Goal: Check status

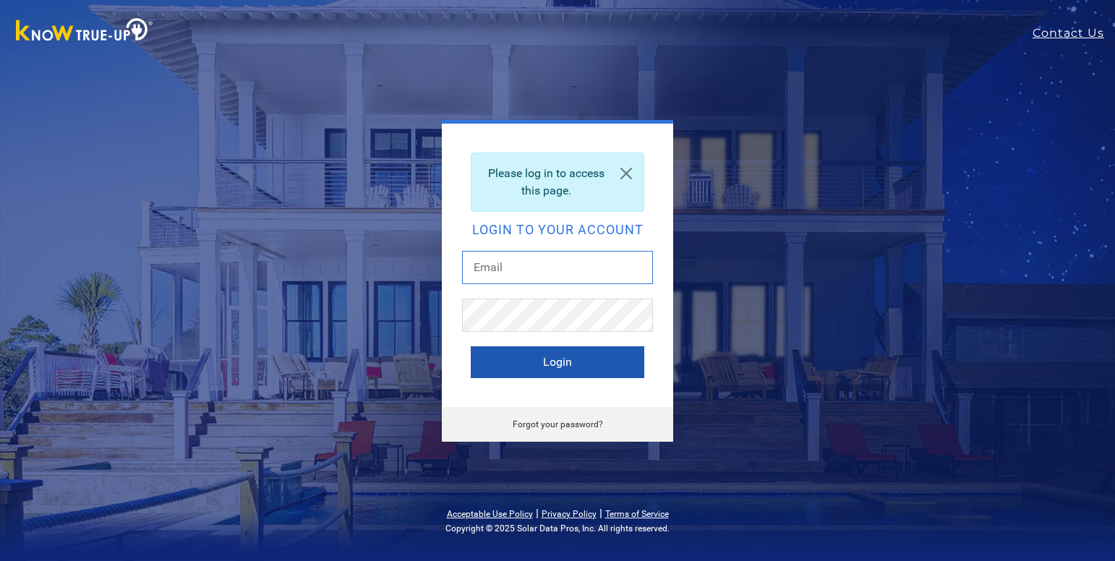
type input "[EMAIL_ADDRESS][DOMAIN_NAME]"
click at [547, 354] on button "Login" at bounding box center [558, 362] width 174 height 32
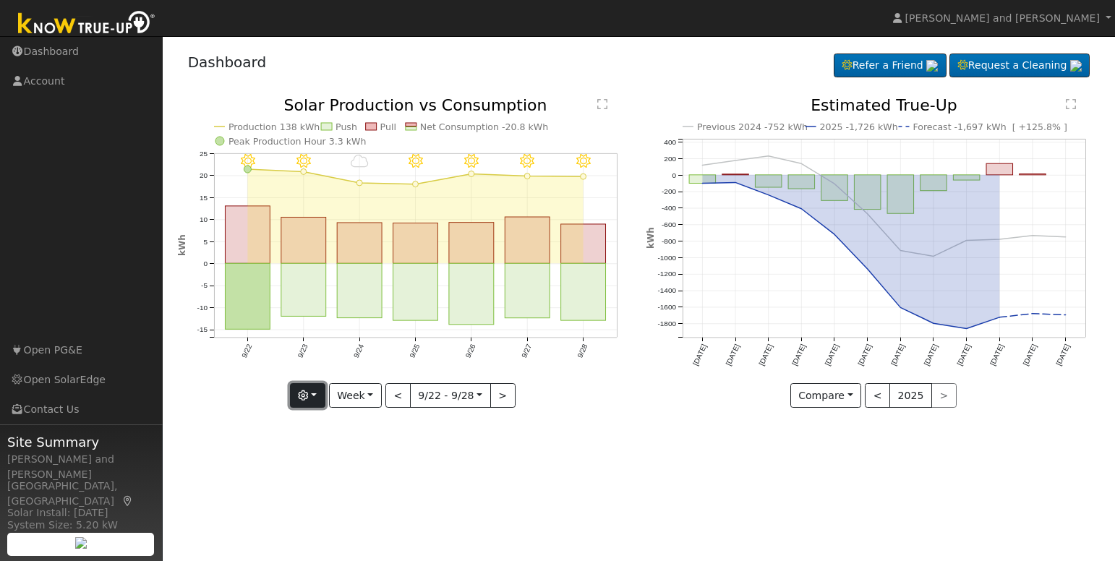
click at [308, 391] on icon "button" at bounding box center [303, 396] width 10 height 10
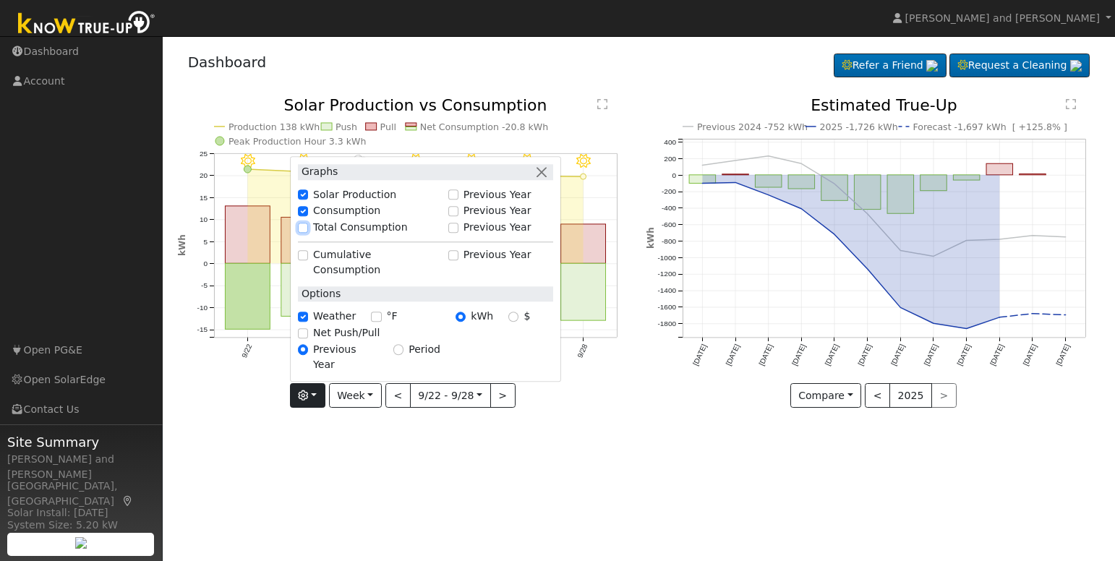
click at [308, 233] on input "Total Consumption" at bounding box center [303, 228] width 10 height 10
checkbox input "true"
click at [304, 338] on input "Net Push/Pull" at bounding box center [303, 333] width 10 height 10
checkbox input "true"
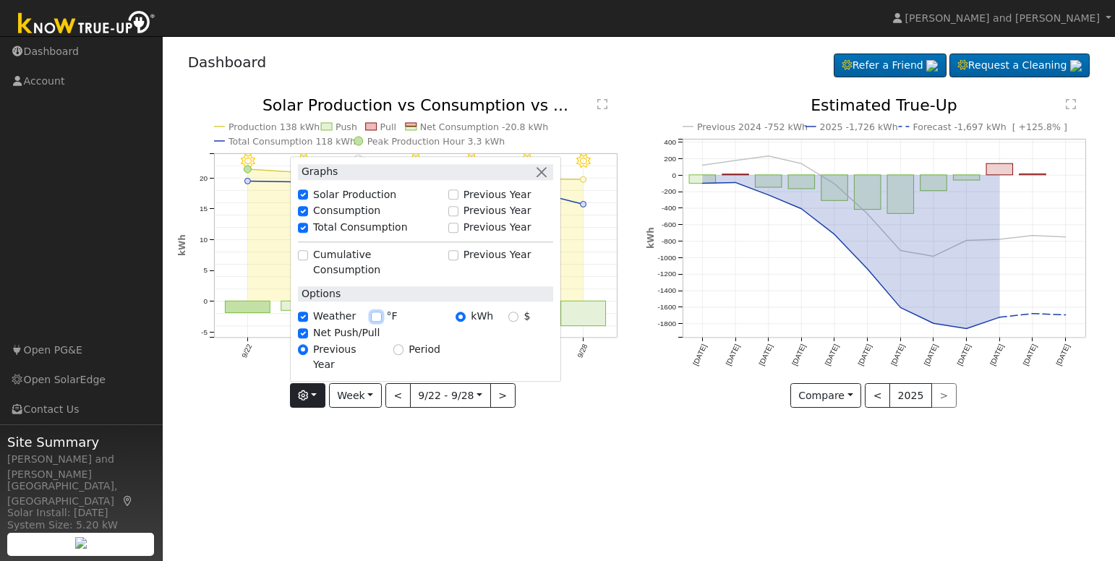
click at [373, 322] on input "°F" at bounding box center [376, 317] width 10 height 10
checkbox input "true"
click at [406, 423] on div "9/28 - Clear 83° 9/27 - Clear 90° 9/26 - Clear 87° 9/25 - MostlyClear 86° 9/24 …" at bounding box center [404, 264] width 469 height 332
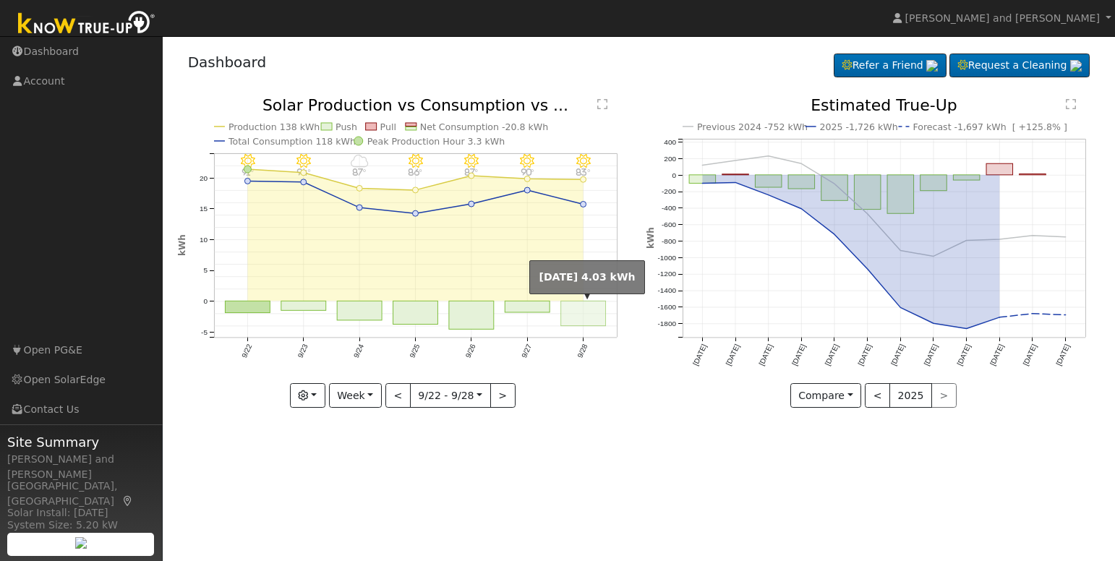
click at [573, 315] on rect "onclick=""" at bounding box center [583, 314] width 45 height 25
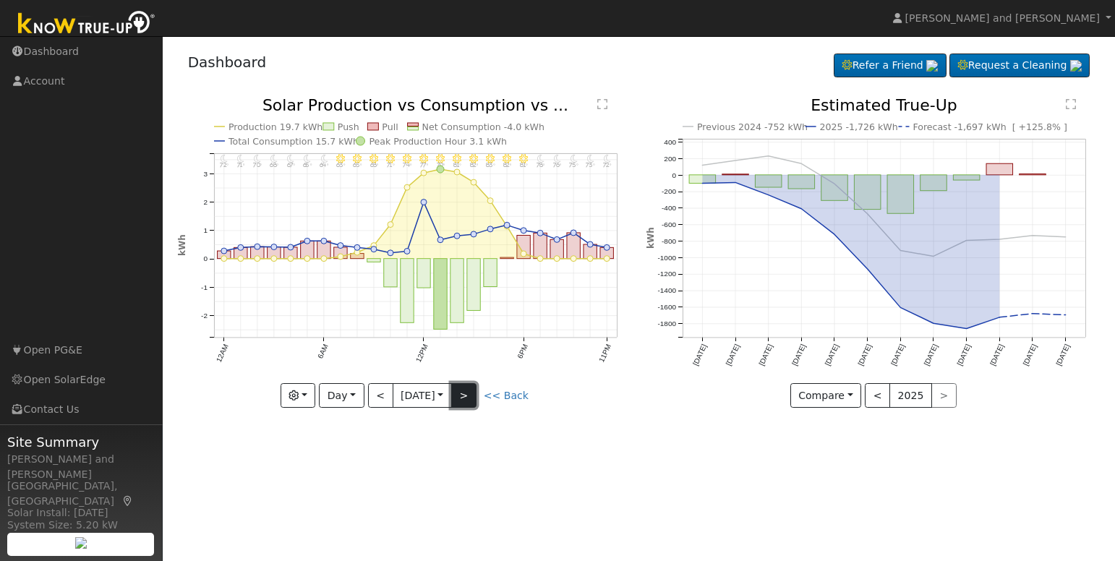
click at [467, 399] on button ">" at bounding box center [463, 395] width 25 height 25
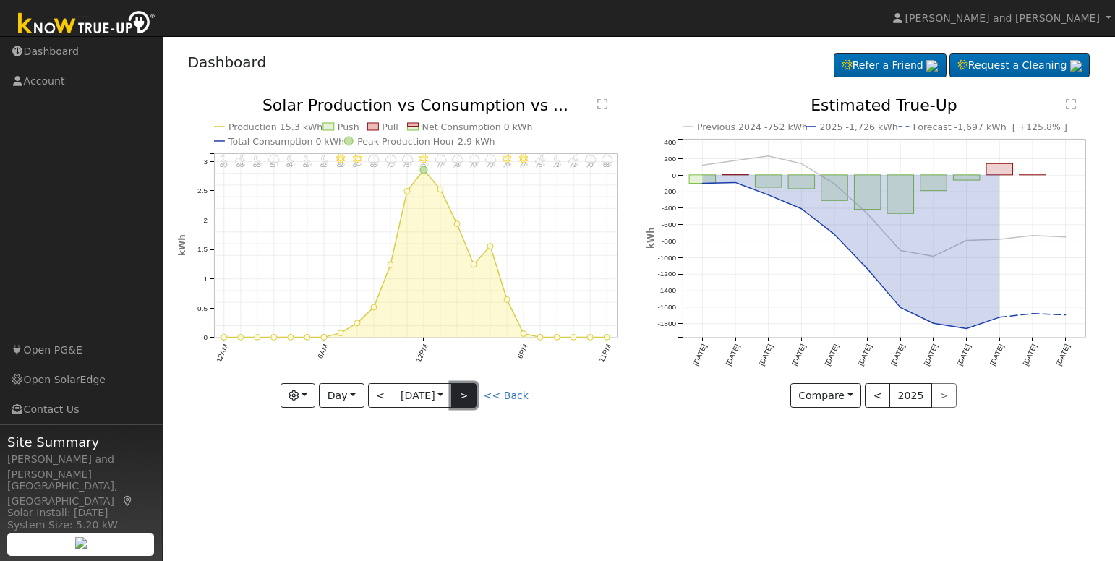
click at [467, 399] on button ">" at bounding box center [463, 395] width 25 height 25
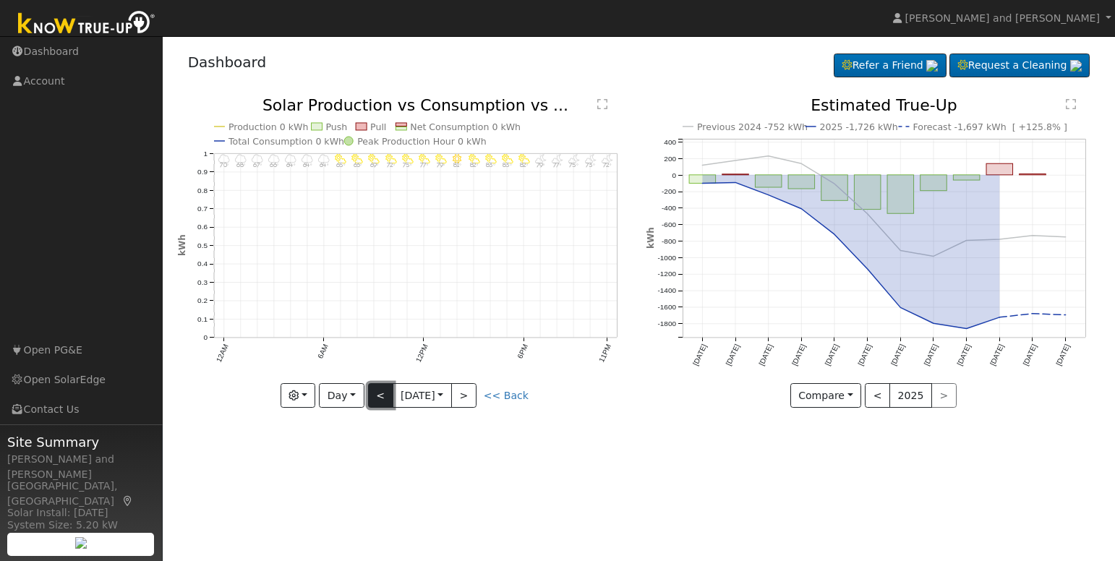
click at [384, 399] on button "<" at bounding box center [380, 395] width 25 height 25
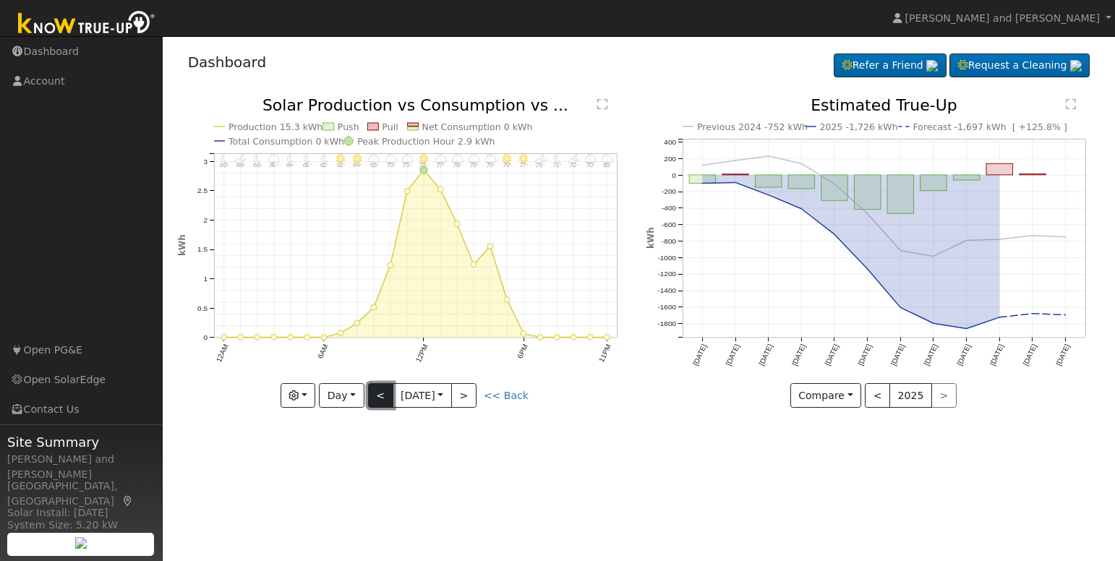
click at [384, 399] on button "<" at bounding box center [380, 395] width 25 height 25
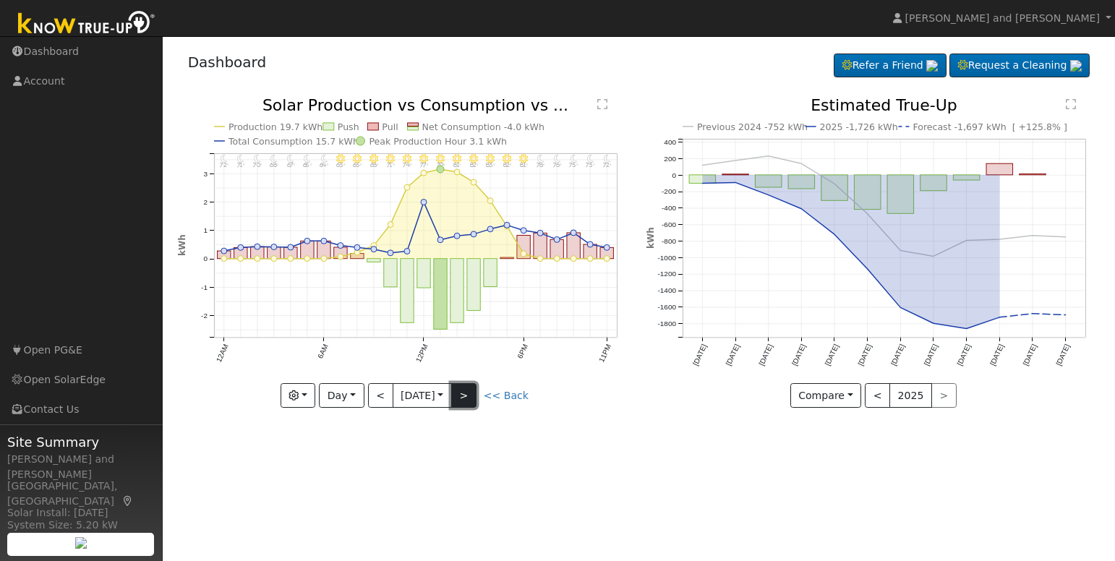
click at [477, 393] on button ">" at bounding box center [463, 395] width 25 height 25
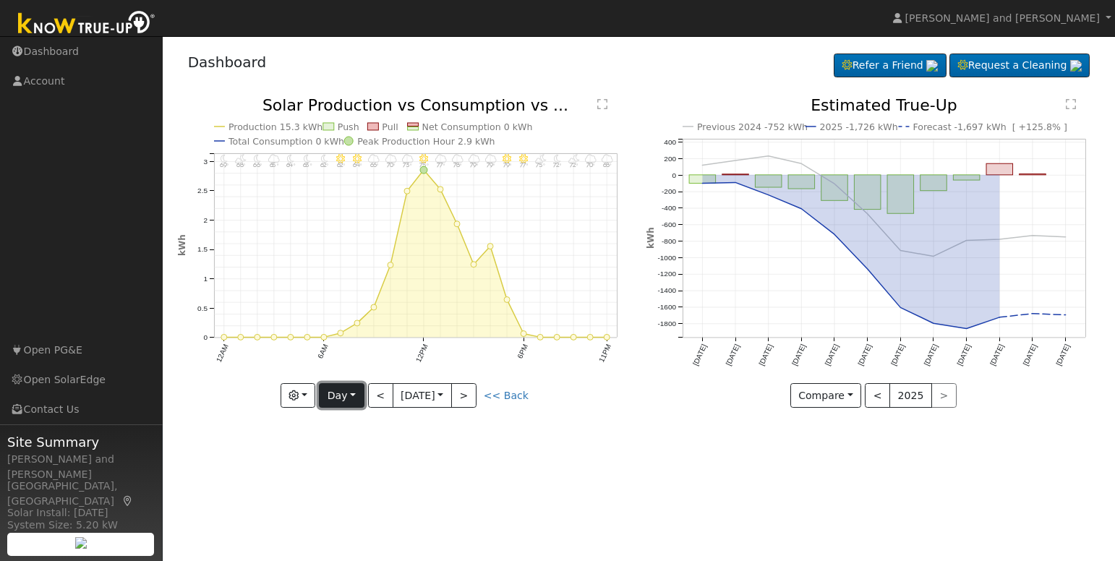
click at [333, 393] on button "Day" at bounding box center [341, 395] width 45 height 25
click at [358, 473] on link "Month" at bounding box center [370, 466] width 101 height 20
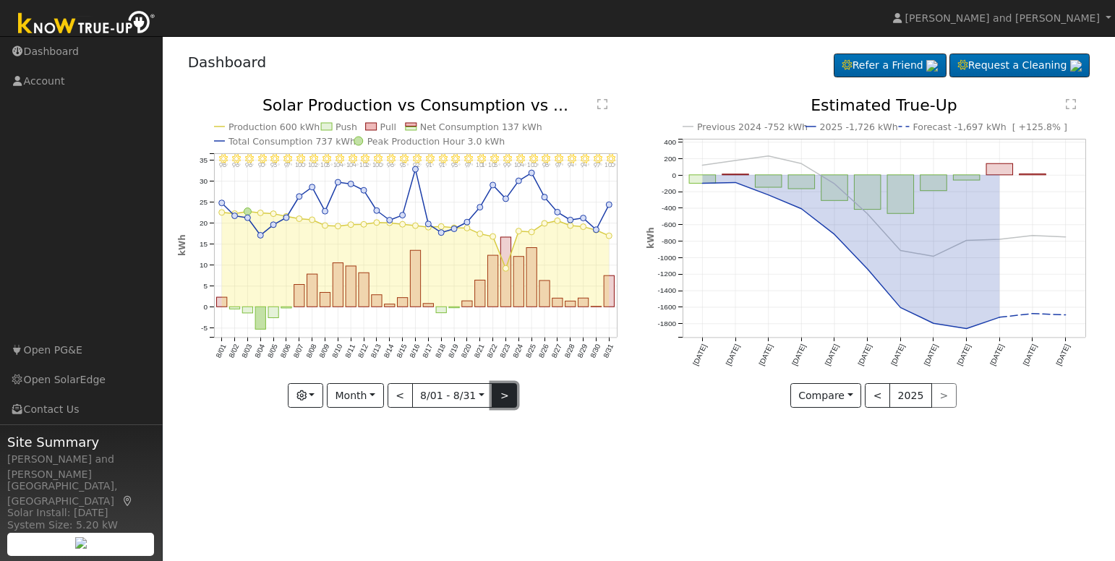
click at [498, 397] on button ">" at bounding box center [504, 395] width 25 height 25
type input "2025-09-01"
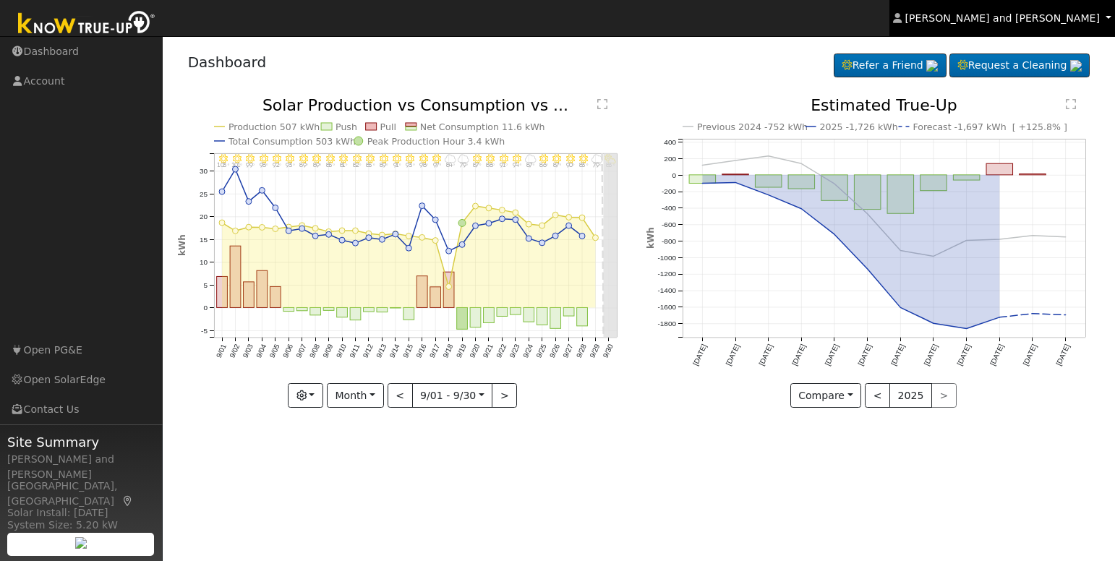
click at [1030, 17] on span "Michael and Connie Harris" at bounding box center [1003, 18] width 195 height 12
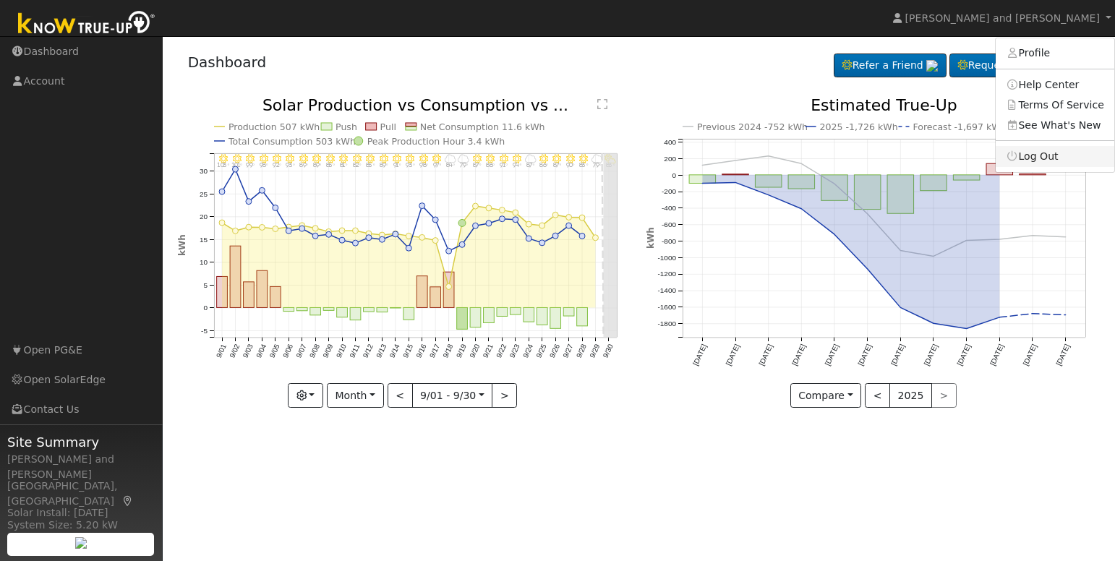
click at [1043, 156] on link "Log Out" at bounding box center [1055, 156] width 119 height 20
